Goal: Navigation & Orientation: Go to known website

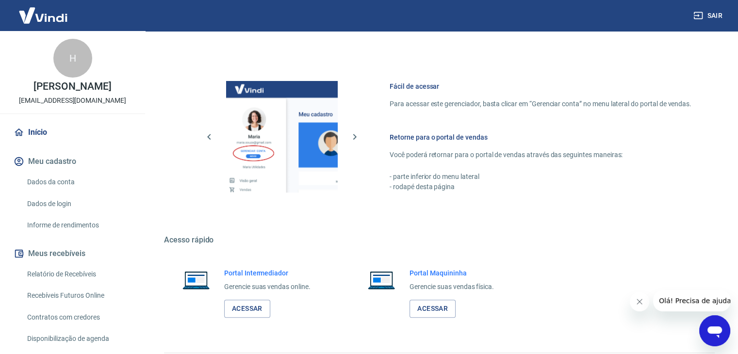
scroll to position [411, 0]
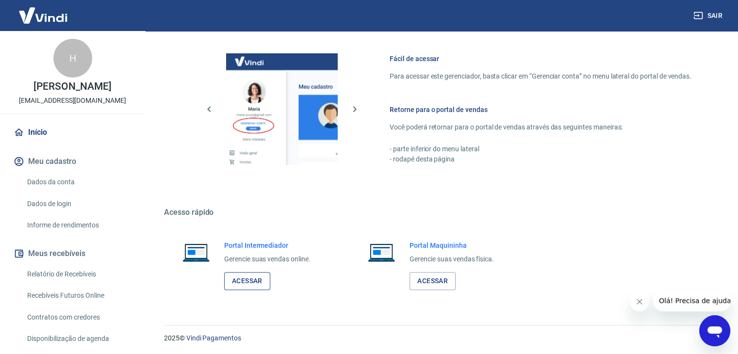
click at [246, 281] on link "Acessar" at bounding box center [247, 281] width 46 height 18
